Goal: Task Accomplishment & Management: Manage account settings

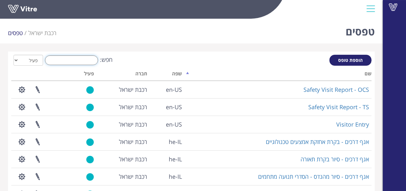
click at [69, 61] on input "חפש:" at bounding box center [71, 60] width 53 height 10
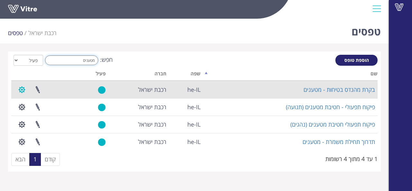
type input "מטענים"
click at [20, 92] on button "button" at bounding box center [22, 89] width 16 height 17
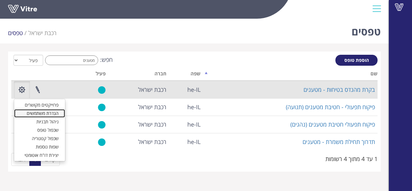
click at [44, 111] on link "הגדרת משתמשים" at bounding box center [39, 113] width 51 height 8
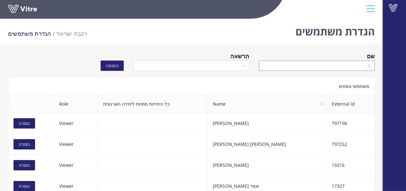
click at [301, 65] on input "search" at bounding box center [315, 66] width 104 height 10
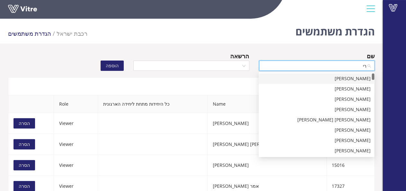
type input "רימ"
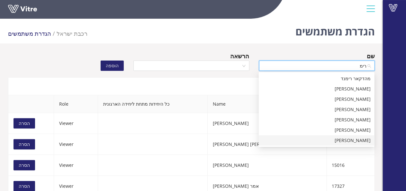
click at [335, 141] on div "[PERSON_NAME]" at bounding box center [317, 140] width 108 height 7
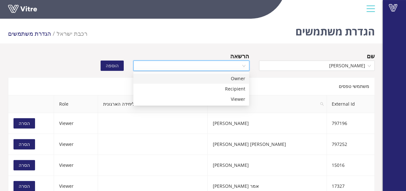
click at [153, 64] on input "search" at bounding box center [189, 66] width 104 height 10
click at [208, 102] on div "Viewer" at bounding box center [191, 99] width 108 height 7
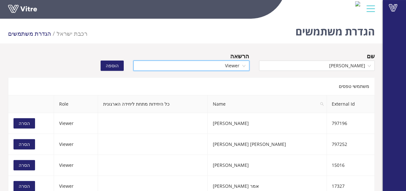
click at [111, 69] on span "הוספה" at bounding box center [112, 65] width 13 height 7
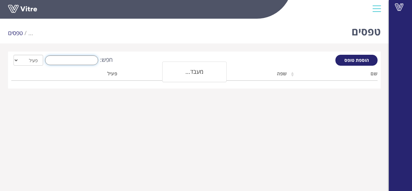
click at [84, 57] on input "חפש:" at bounding box center [71, 60] width 53 height 10
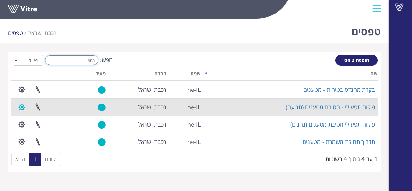
type input "מטע"
click at [23, 107] on button "button" at bounding box center [22, 106] width 16 height 17
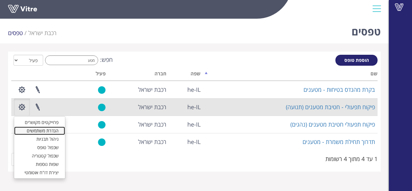
click at [42, 133] on link "הגדרת משתמשים" at bounding box center [39, 130] width 51 height 8
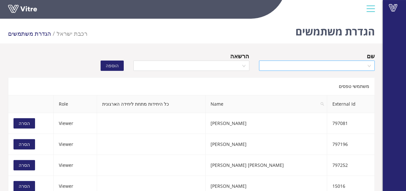
click at [304, 65] on input "search" at bounding box center [315, 66] width 104 height 10
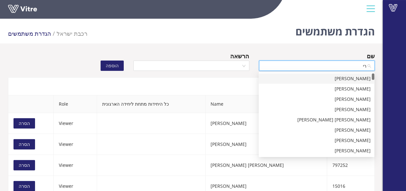
type input "רימ"
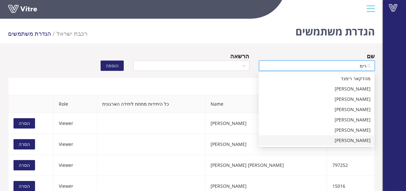
click at [343, 141] on div "[PERSON_NAME]" at bounding box center [317, 140] width 108 height 7
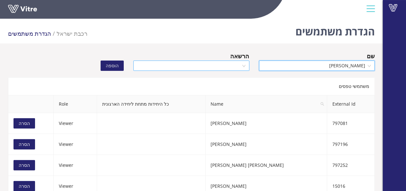
click at [230, 65] on input "search" at bounding box center [189, 66] width 104 height 10
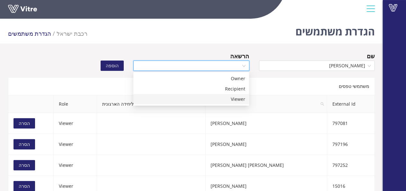
click at [230, 98] on div "Viewer" at bounding box center [191, 99] width 108 height 7
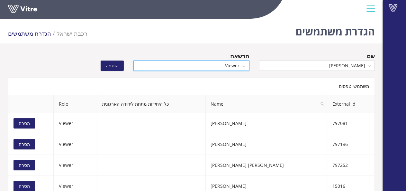
click at [117, 65] on span "הוספה" at bounding box center [112, 65] width 13 height 7
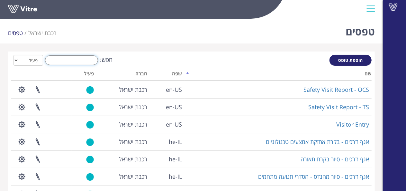
click at [91, 61] on input "חפש:" at bounding box center [71, 60] width 53 height 10
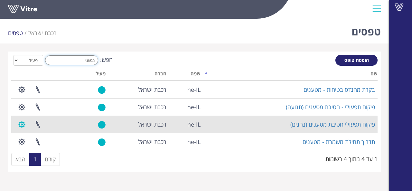
type input "מטעני"
click at [23, 123] on button "button" at bounding box center [22, 124] width 16 height 17
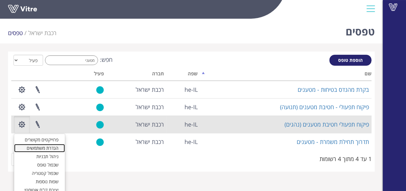
click at [39, 148] on link "הגדרת משתמשים" at bounding box center [39, 148] width 51 height 8
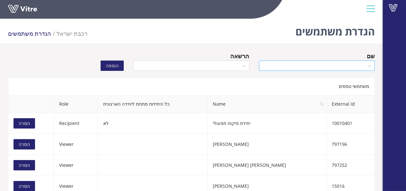
click at [301, 68] on input "search" at bounding box center [315, 66] width 104 height 10
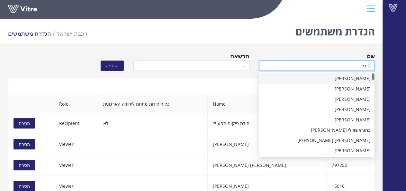
type input "רימ"
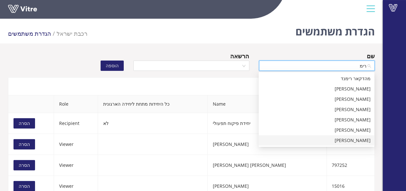
click at [350, 141] on div "[PERSON_NAME]" at bounding box center [317, 140] width 108 height 7
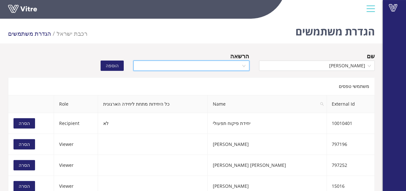
click at [220, 67] on input "search" at bounding box center [189, 66] width 104 height 10
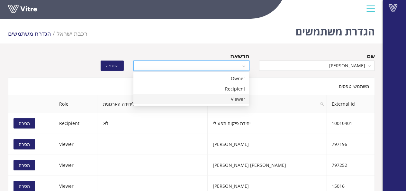
click at [224, 99] on div "Viewer" at bounding box center [191, 99] width 108 height 7
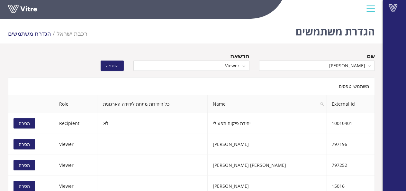
click at [120, 67] on button "הוספה" at bounding box center [112, 66] width 23 height 10
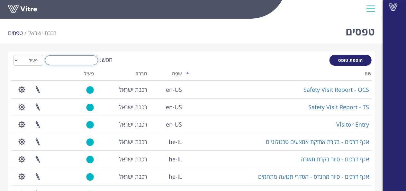
click at [77, 60] on input "חפש:" at bounding box center [71, 60] width 53 height 10
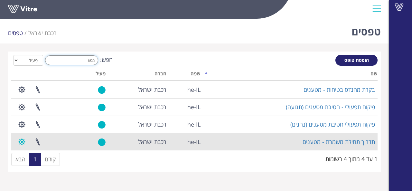
type input "מטע"
click at [22, 143] on button "button" at bounding box center [22, 141] width 16 height 17
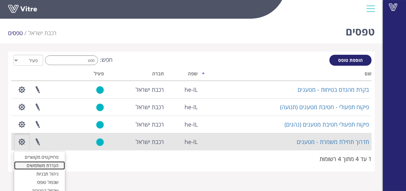
click at [42, 167] on link "הגדרת משתמשים" at bounding box center [39, 165] width 51 height 8
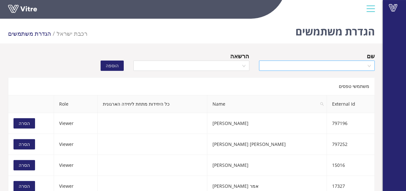
click at [322, 67] on input "search" at bounding box center [315, 66] width 104 height 10
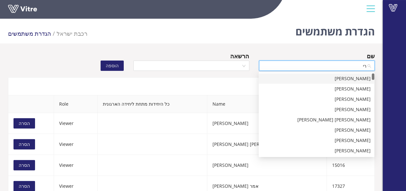
type input "רימ"
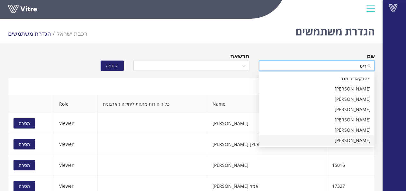
click at [347, 141] on div "[PERSON_NAME]" at bounding box center [317, 140] width 108 height 7
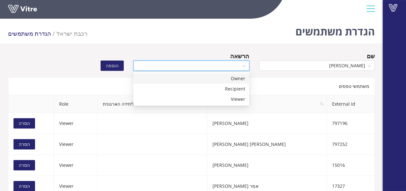
click at [158, 61] on input "search" at bounding box center [189, 66] width 104 height 10
click at [183, 98] on div "Viewer" at bounding box center [191, 99] width 108 height 7
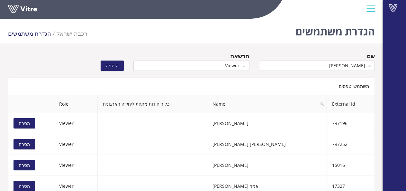
click at [117, 66] on span "הוספה" at bounding box center [112, 65] width 13 height 7
